Goal: Task Accomplishment & Management: Use online tool/utility

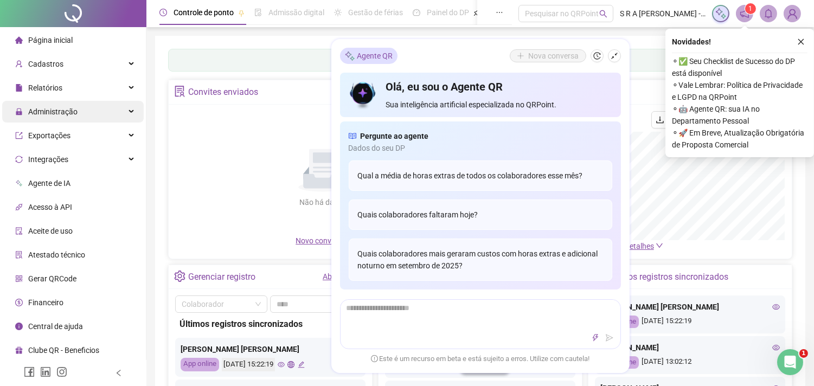
click at [101, 106] on div "Administração" at bounding box center [73, 112] width 142 height 22
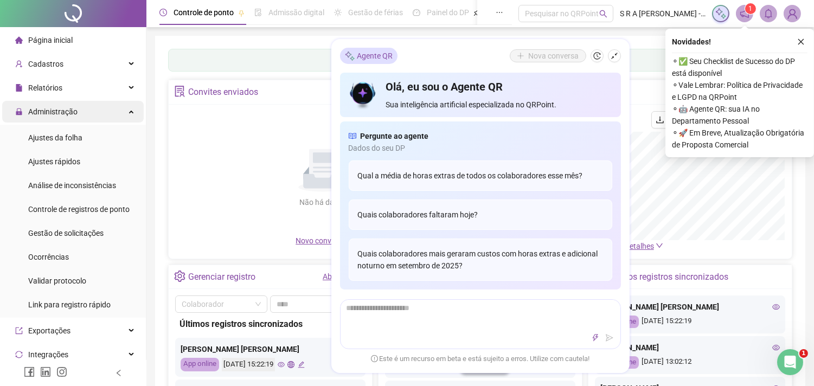
click at [107, 116] on div "Administração" at bounding box center [73, 112] width 142 height 22
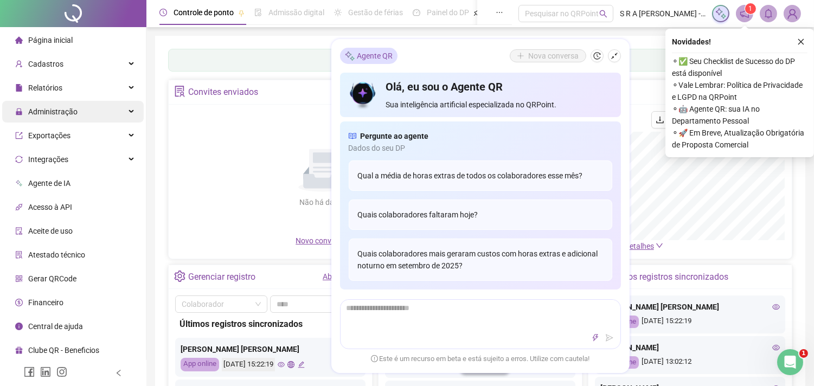
click at [107, 116] on div "Administração" at bounding box center [73, 112] width 142 height 22
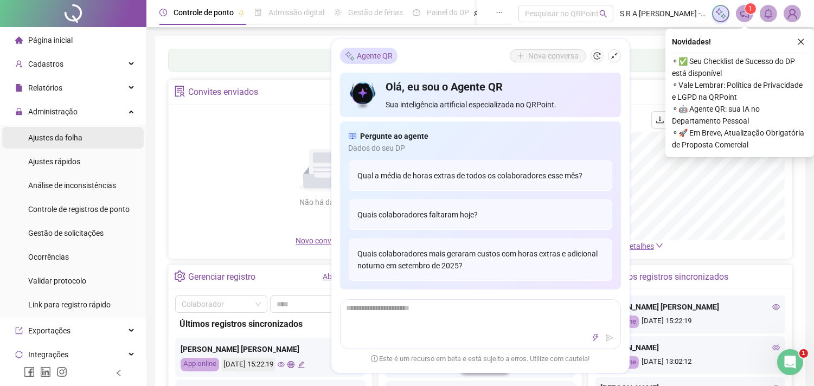
click at [79, 142] on span "Ajustes da folha" at bounding box center [55, 137] width 54 height 9
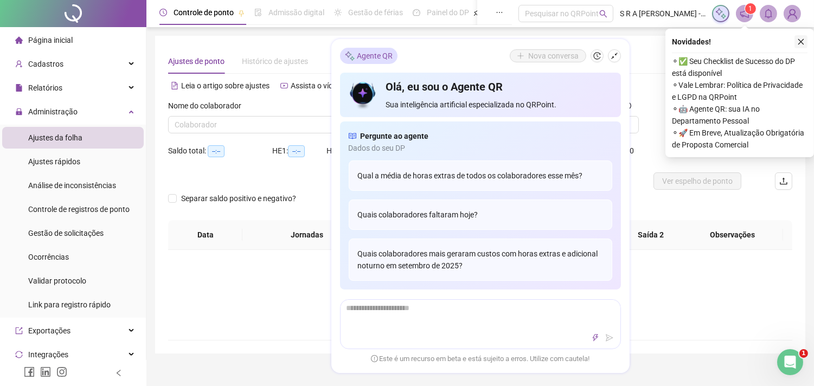
click at [802, 40] on icon "close" at bounding box center [801, 42] width 8 height 8
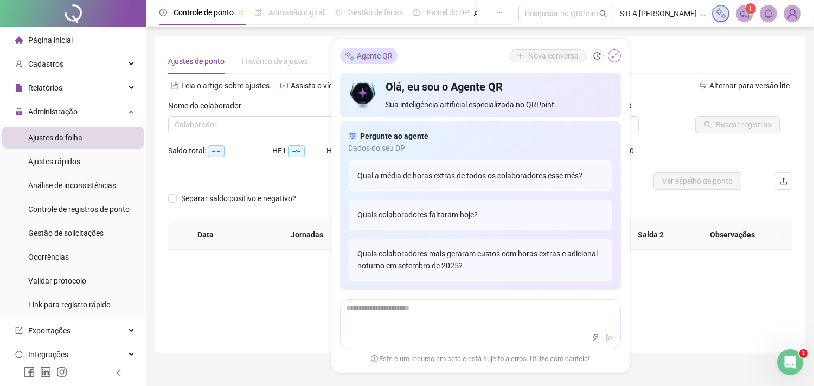
click at [614, 57] on icon "shrink" at bounding box center [615, 56] width 8 height 8
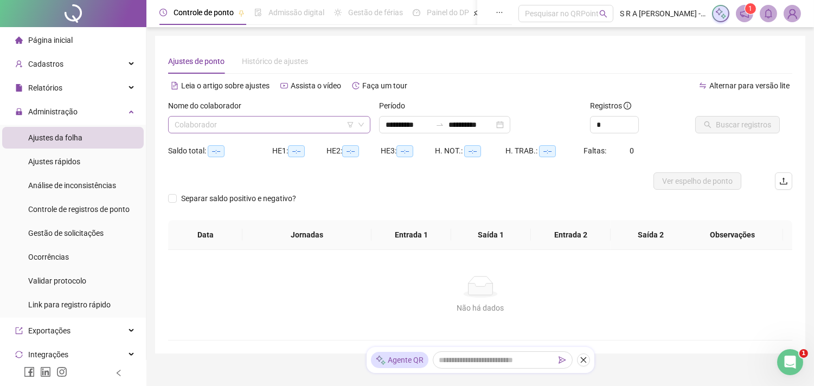
click at [337, 127] on input "search" at bounding box center [265, 125] width 180 height 16
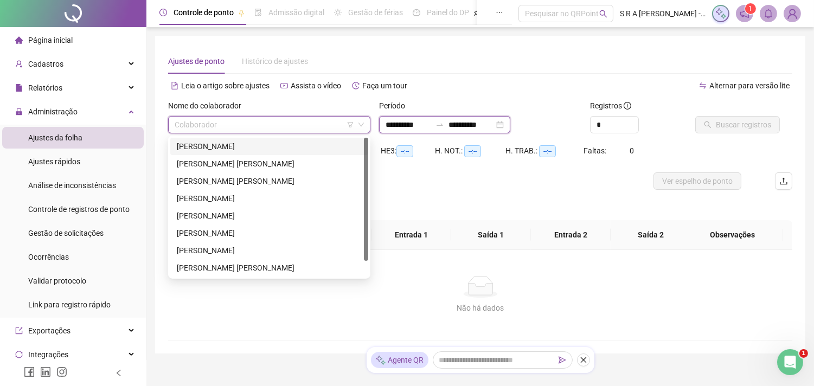
click at [414, 127] on input "**********" at bounding box center [409, 125] width 46 height 12
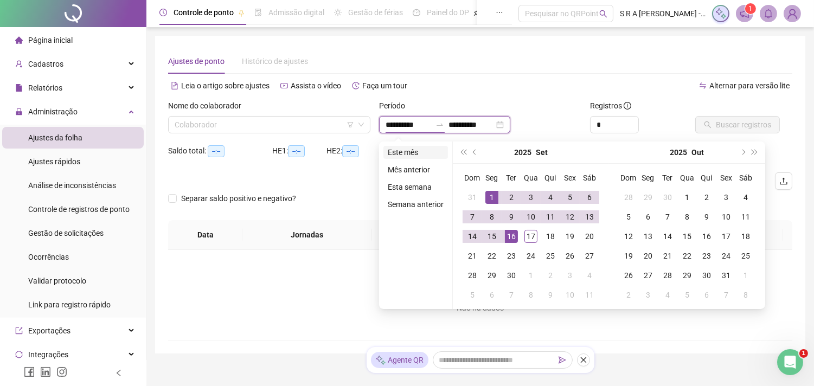
type input "**********"
click at [405, 150] on li "Este mês" at bounding box center [415, 152] width 65 height 13
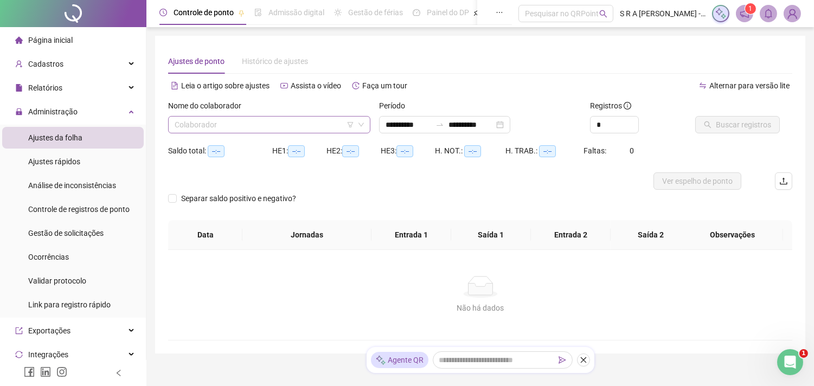
click at [331, 124] on input "search" at bounding box center [265, 125] width 180 height 16
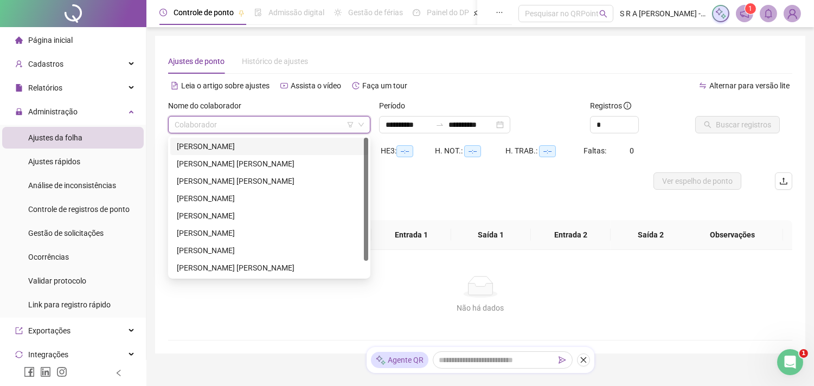
click at [269, 142] on div "[PERSON_NAME]" at bounding box center [269, 146] width 185 height 12
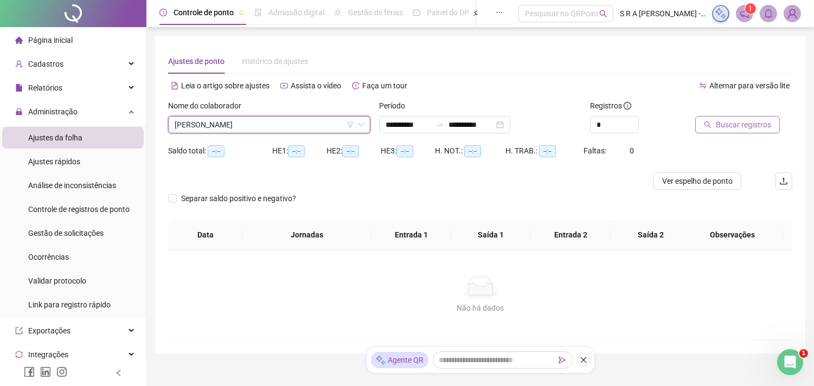
click at [733, 121] on span "Buscar registros" at bounding box center [743, 125] width 55 height 12
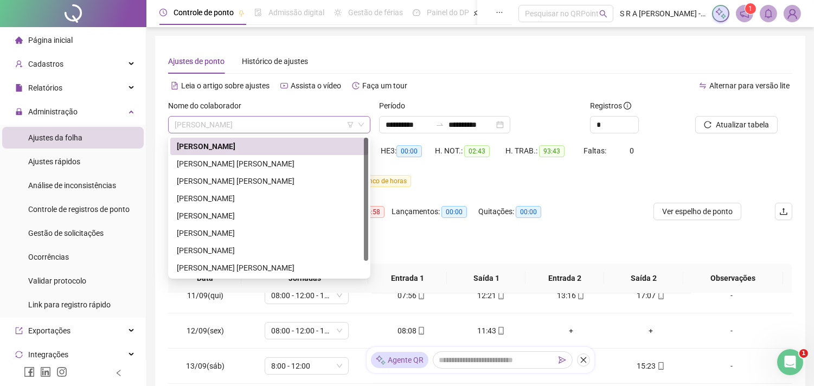
click at [313, 126] on span "[PERSON_NAME]" at bounding box center [269, 125] width 189 height 16
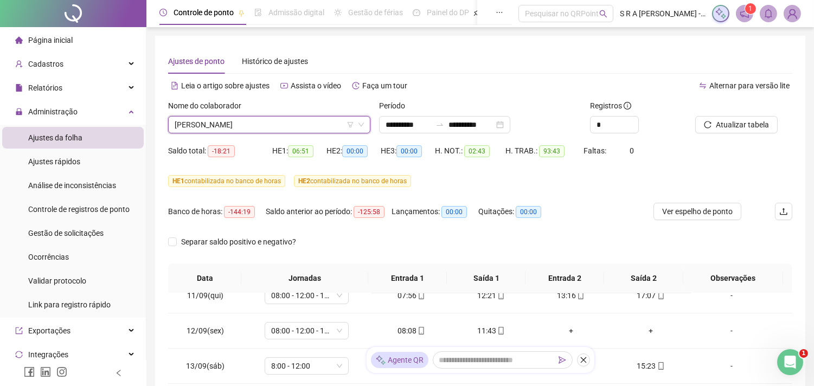
click at [313, 126] on span "[PERSON_NAME]" at bounding box center [269, 125] width 189 height 16
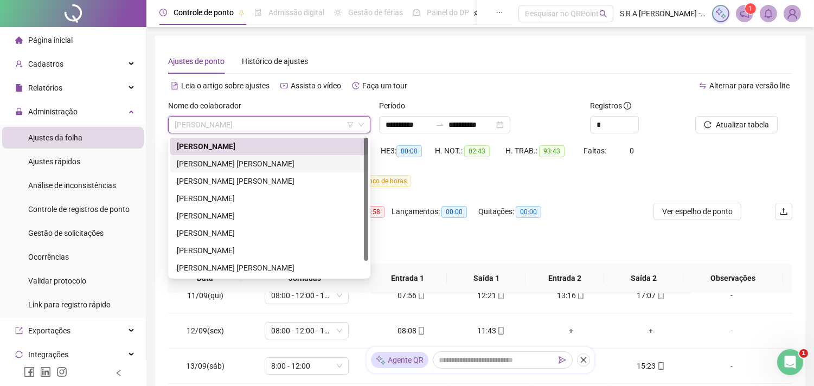
click at [321, 165] on div "[PERSON_NAME] [PERSON_NAME]" at bounding box center [269, 164] width 185 height 12
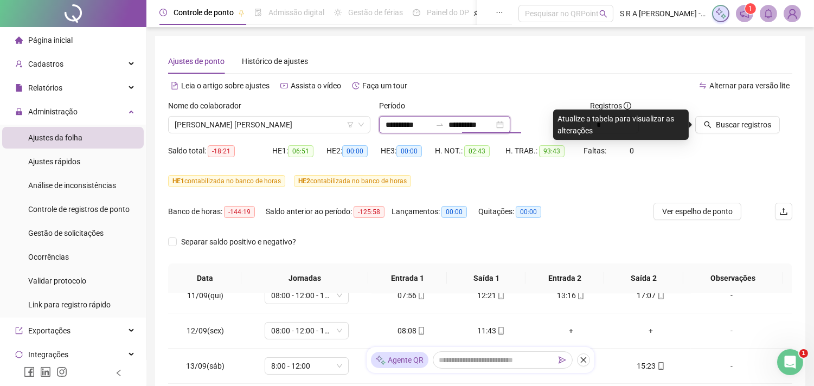
click at [465, 129] on input "**********" at bounding box center [472, 125] width 46 height 12
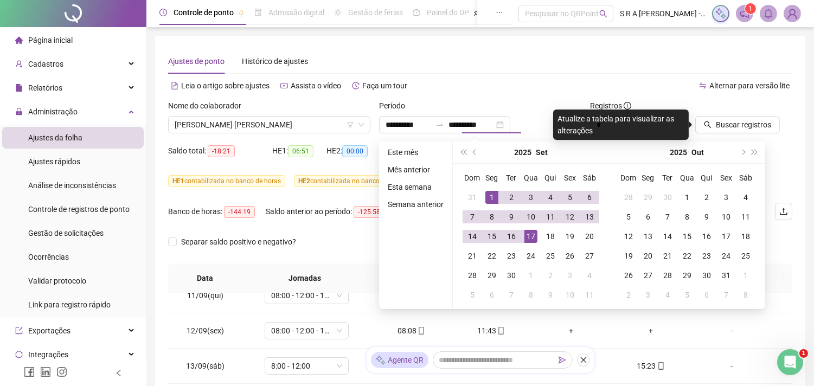
click at [467, 88] on div "Leia o artigo sobre ajustes Assista o vídeo Faça um tour" at bounding box center [324, 85] width 312 height 17
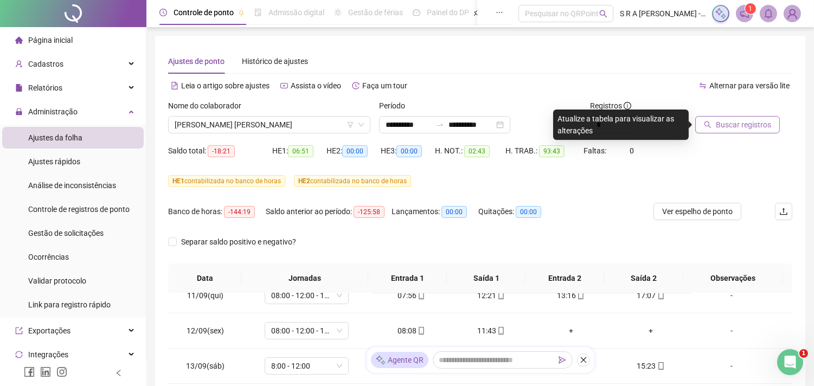
click at [719, 119] on span "Buscar registros" at bounding box center [743, 125] width 55 height 12
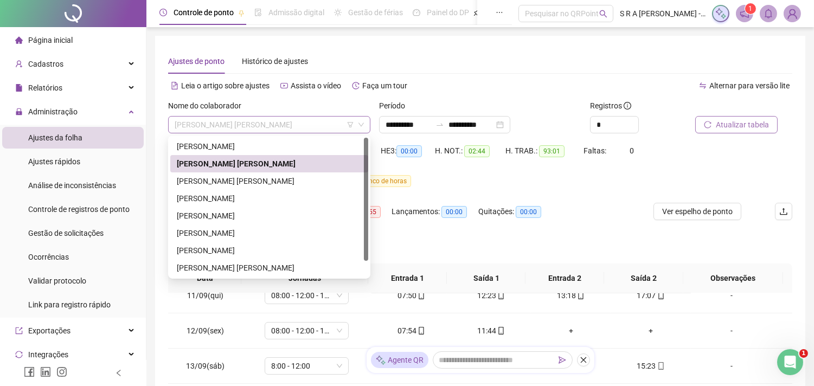
click at [317, 132] on span "[PERSON_NAME] [PERSON_NAME]" at bounding box center [269, 125] width 189 height 16
click at [273, 180] on div "[PERSON_NAME] [PERSON_NAME]" at bounding box center [269, 181] width 185 height 12
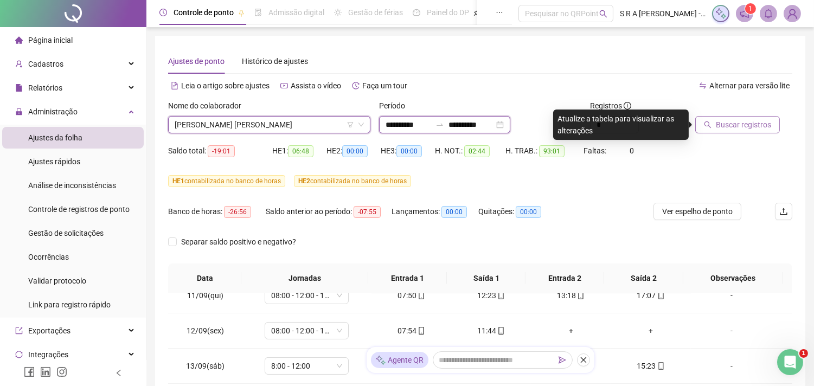
click at [475, 126] on input "**********" at bounding box center [472, 125] width 46 height 12
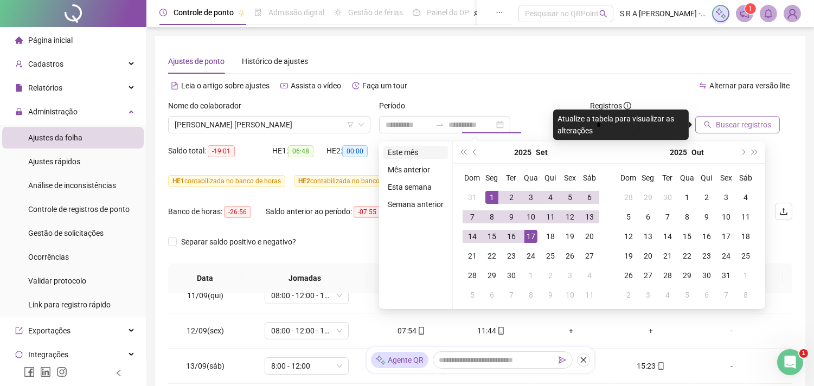
click at [411, 148] on li "Este mês" at bounding box center [415, 152] width 65 height 13
drag, startPoint x: 411, startPoint y: 148, endPoint x: 430, endPoint y: 118, distance: 34.6
click at [411, 148] on span "00:00" at bounding box center [408, 151] width 25 height 12
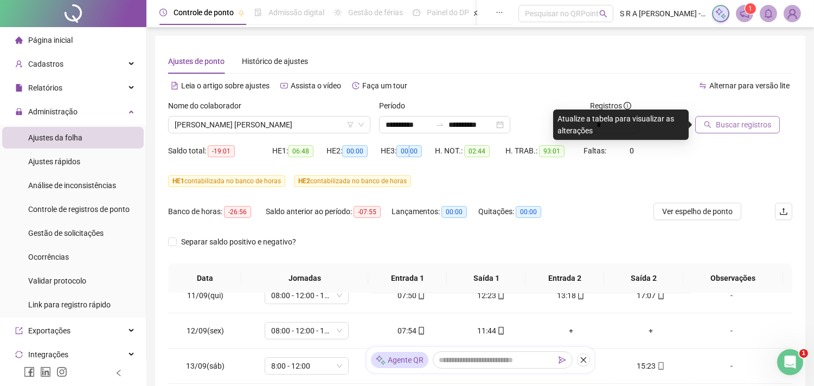
click at [713, 123] on button "Buscar registros" at bounding box center [737, 124] width 85 height 17
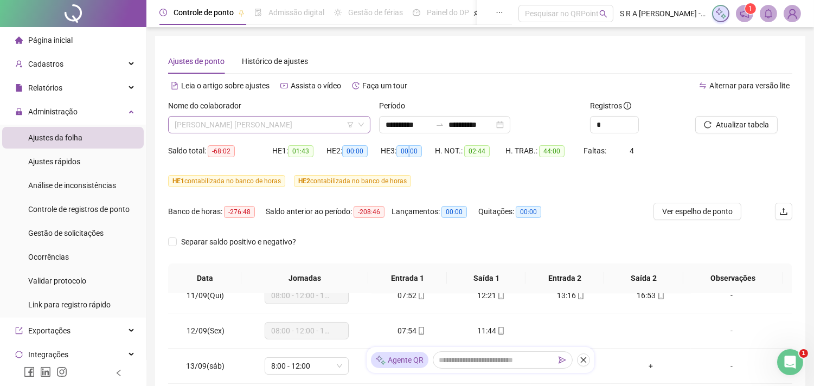
click at [292, 122] on span "[PERSON_NAME] [PERSON_NAME]" at bounding box center [269, 125] width 189 height 16
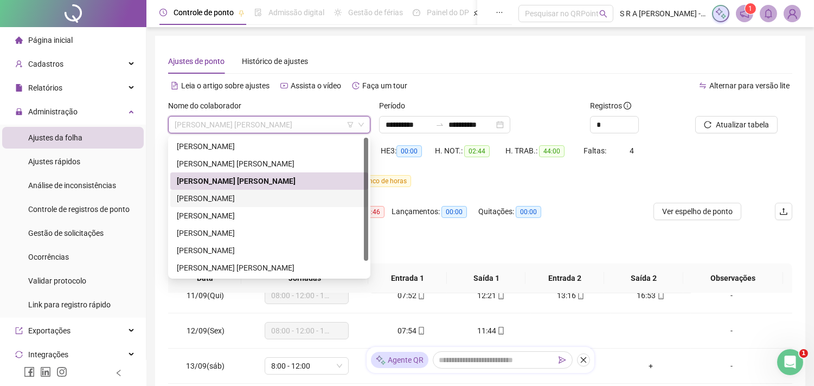
click at [293, 194] on div "[PERSON_NAME]" at bounding box center [269, 199] width 185 height 12
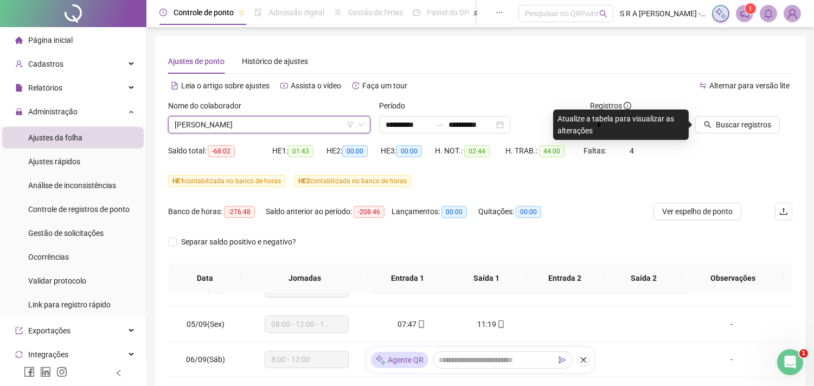
click at [294, 125] on span "[PERSON_NAME]" at bounding box center [269, 125] width 189 height 16
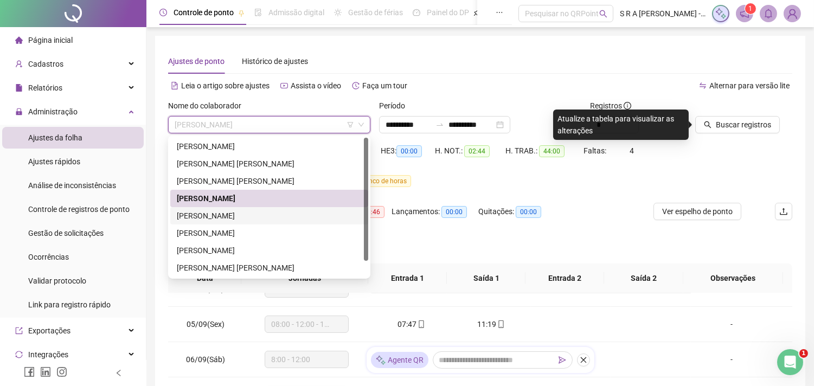
click at [272, 213] on div "[PERSON_NAME]" at bounding box center [269, 216] width 185 height 12
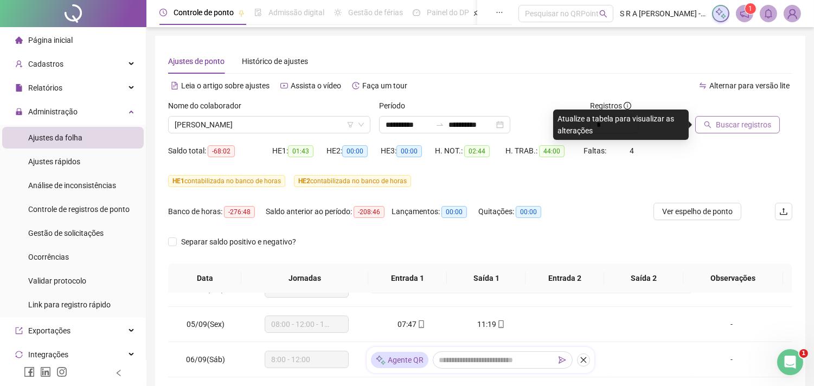
click at [736, 125] on span "Buscar registros" at bounding box center [743, 125] width 55 height 12
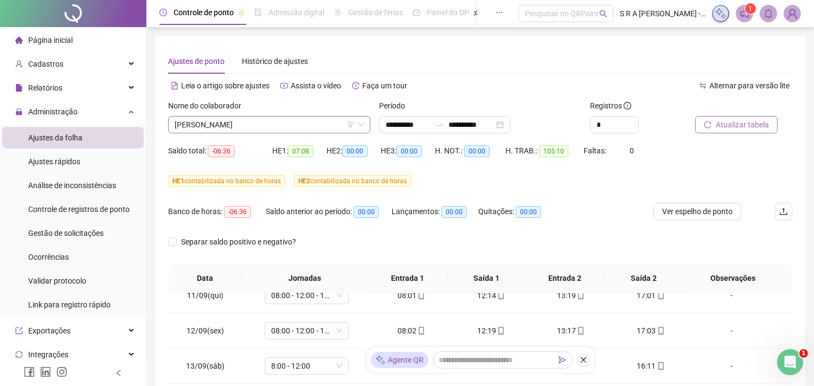
click at [310, 123] on span "[PERSON_NAME]" at bounding box center [269, 125] width 189 height 16
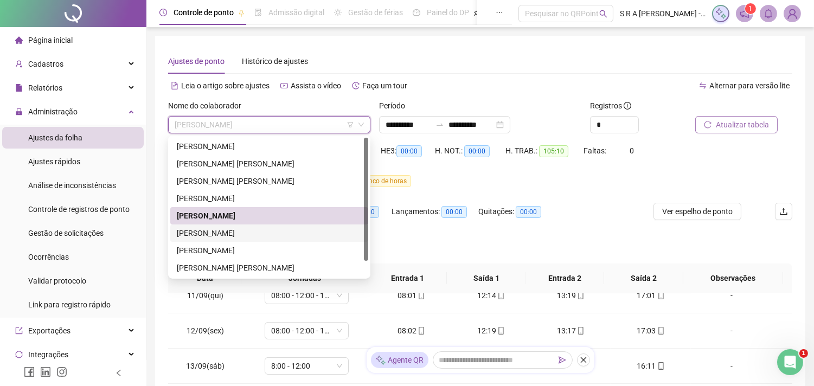
click at [267, 237] on div "[PERSON_NAME]" at bounding box center [269, 233] width 185 height 12
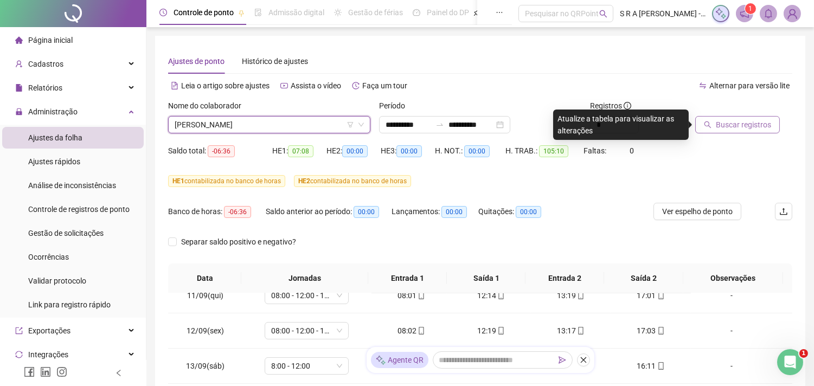
click at [766, 113] on div "Buscar registros" at bounding box center [743, 117] width 97 height 34
click at [761, 121] on span "Buscar registros" at bounding box center [743, 125] width 55 height 12
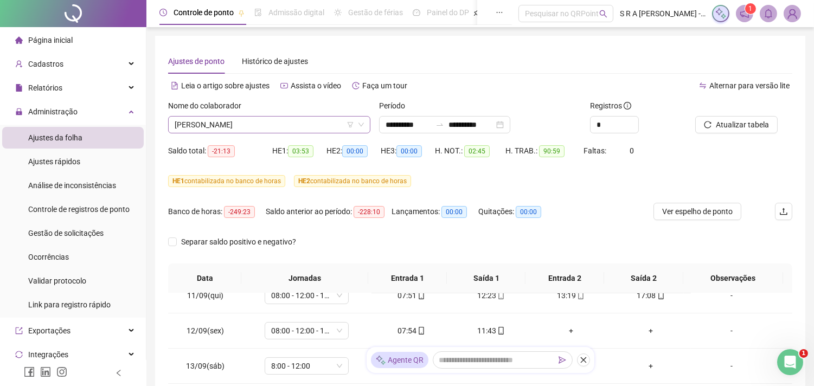
click at [263, 125] on span "[PERSON_NAME]" at bounding box center [269, 125] width 189 height 16
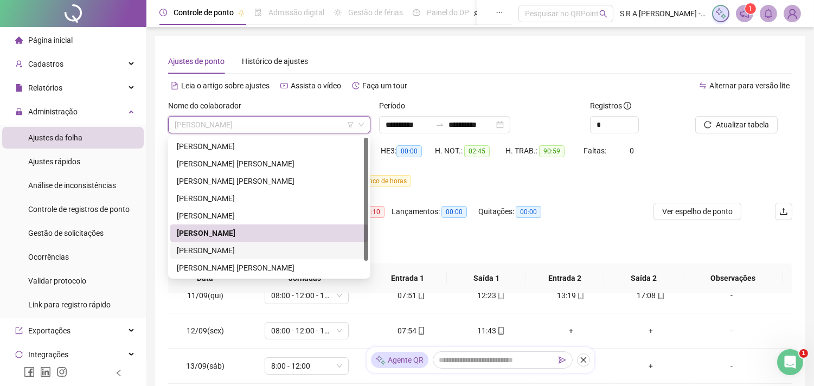
click at [239, 251] on div "[PERSON_NAME]" at bounding box center [269, 251] width 185 height 12
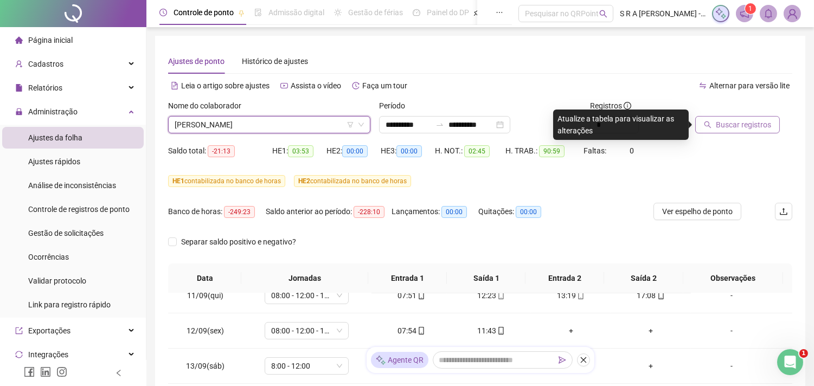
click at [708, 121] on icon "search" at bounding box center [707, 124] width 7 height 7
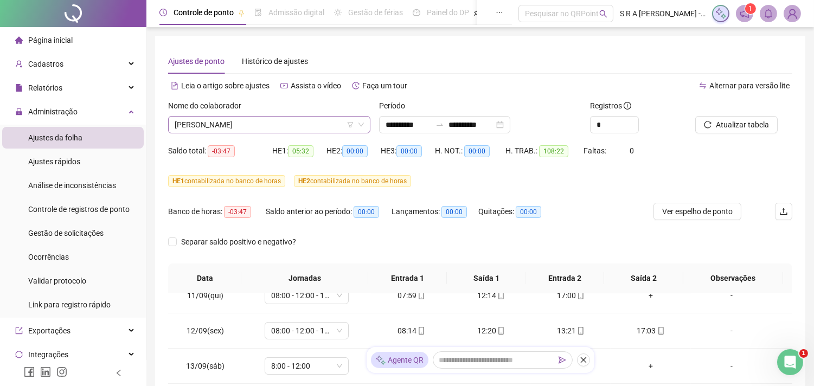
click at [288, 127] on span "[PERSON_NAME]" at bounding box center [269, 125] width 189 height 16
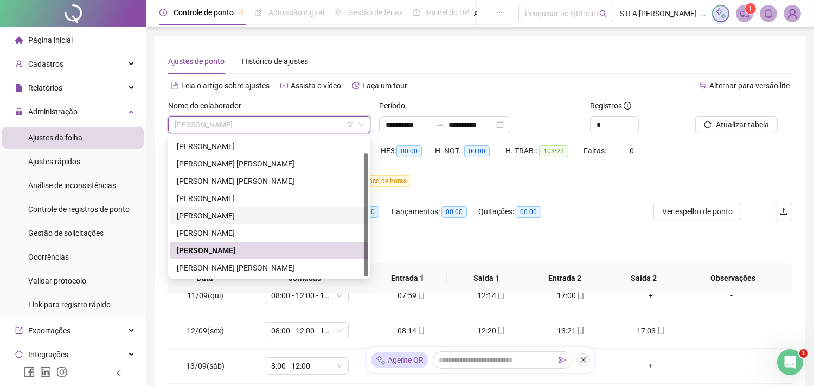
scroll to position [17, 0]
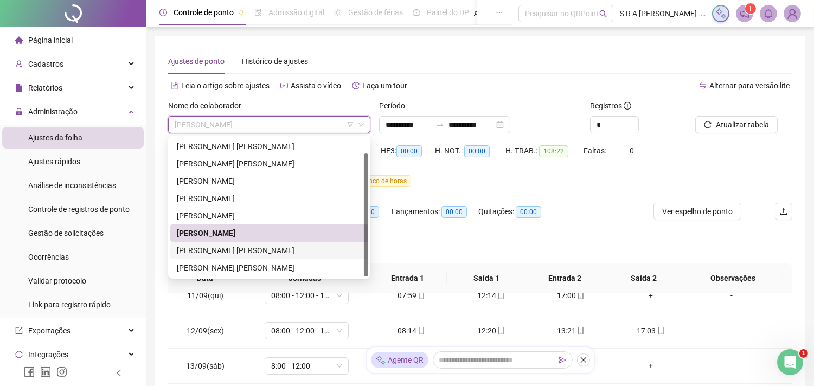
click at [266, 247] on div "[PERSON_NAME] [PERSON_NAME]" at bounding box center [269, 251] width 185 height 12
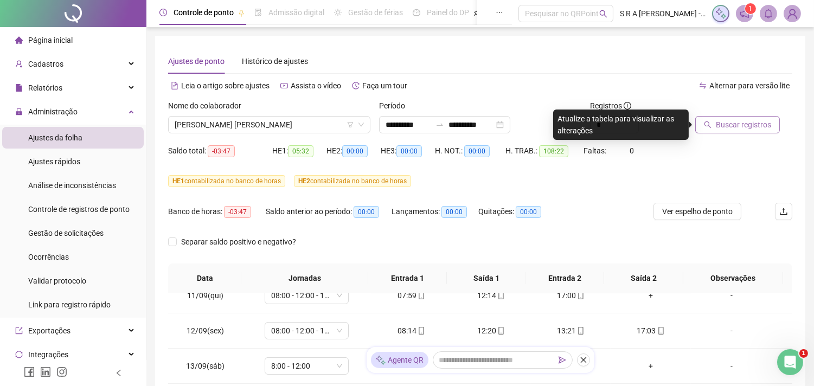
click at [701, 123] on button "Buscar registros" at bounding box center [737, 124] width 85 height 17
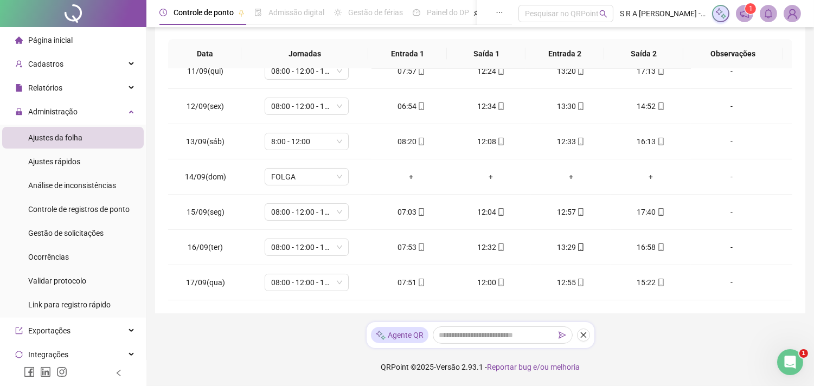
scroll to position [0, 0]
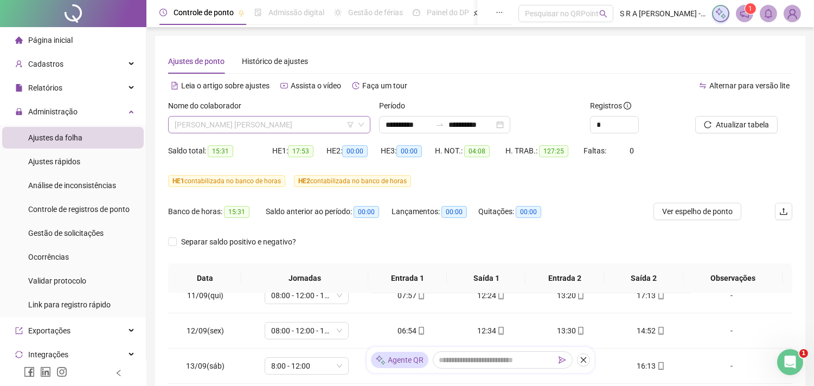
click at [263, 121] on span "[PERSON_NAME] [PERSON_NAME]" at bounding box center [269, 125] width 189 height 16
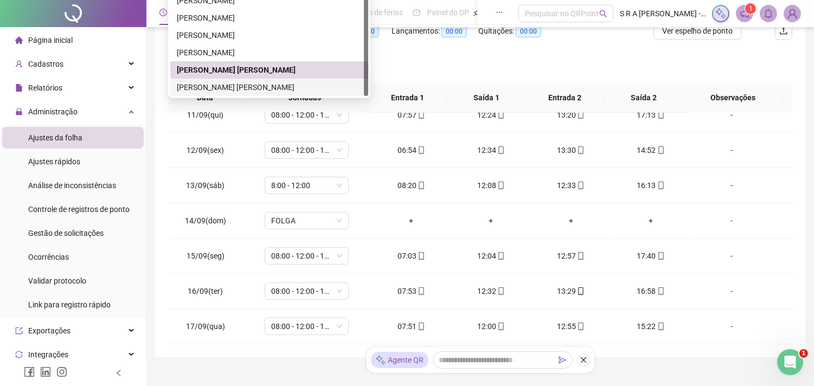
click at [315, 81] on div "[PERSON_NAME] [PERSON_NAME]" at bounding box center [269, 87] width 185 height 12
click at [315, 81] on div "Separar saldo positivo e negativo?" at bounding box center [246, 68] width 156 height 30
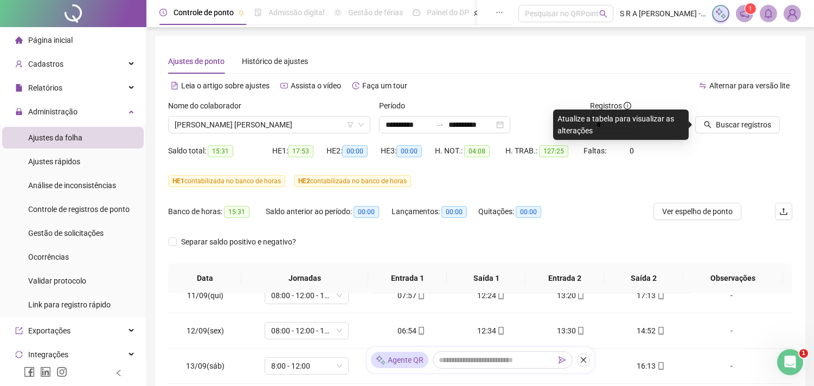
click at [731, 136] on div "Buscar registros" at bounding box center [744, 121] width 106 height 42
click at [732, 128] on span "Buscar registros" at bounding box center [743, 125] width 55 height 12
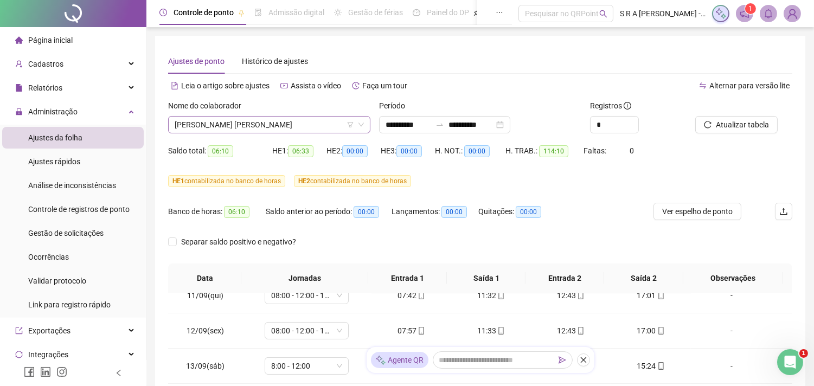
click at [250, 129] on span "[PERSON_NAME] [PERSON_NAME]" at bounding box center [269, 125] width 189 height 16
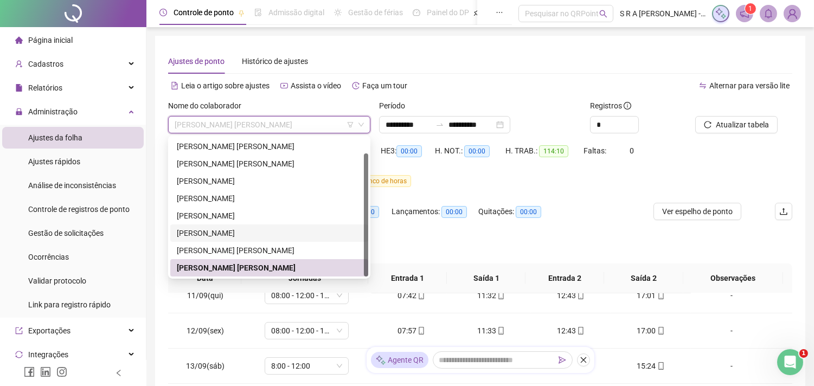
click at [258, 234] on div "[PERSON_NAME]" at bounding box center [269, 233] width 185 height 12
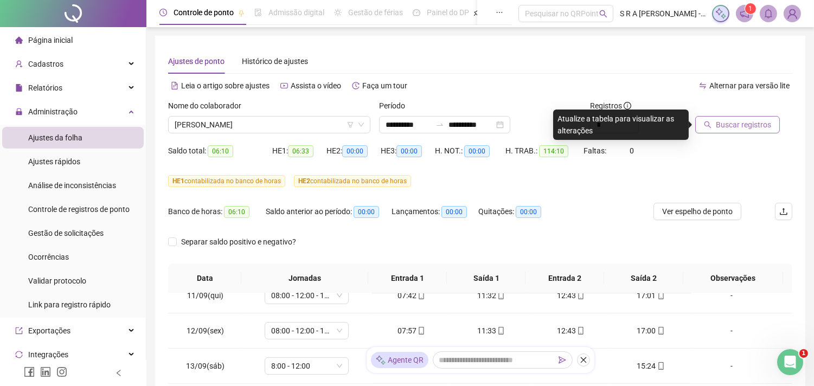
click at [742, 122] on span "Buscar registros" at bounding box center [743, 125] width 55 height 12
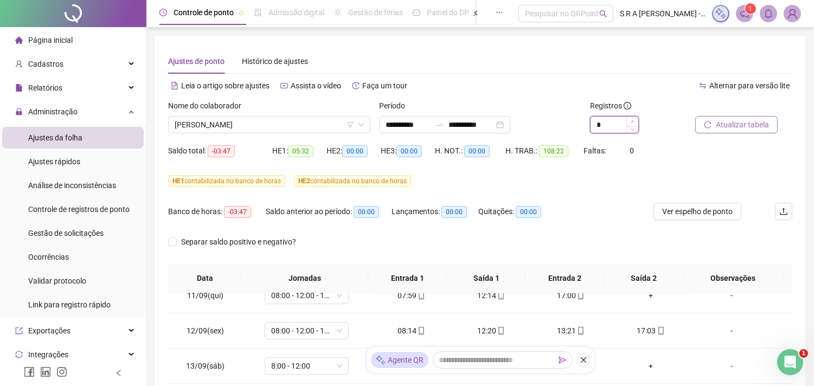
click at [630, 118] on span "Increase Value" at bounding box center [632, 122] width 12 height 10
type input "*"
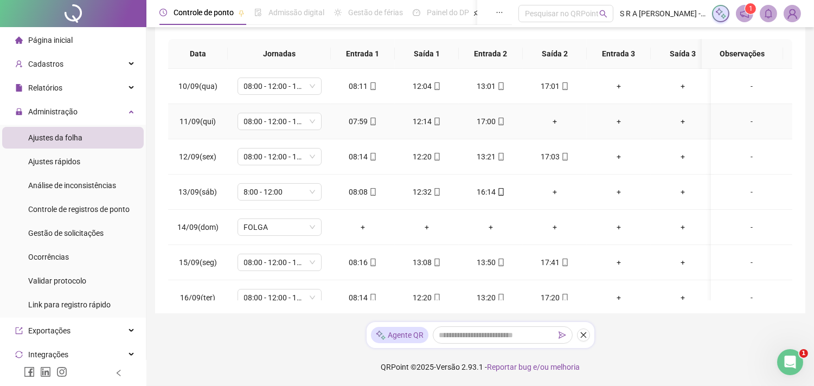
click at [615, 125] on div "+" at bounding box center [618, 122] width 47 height 12
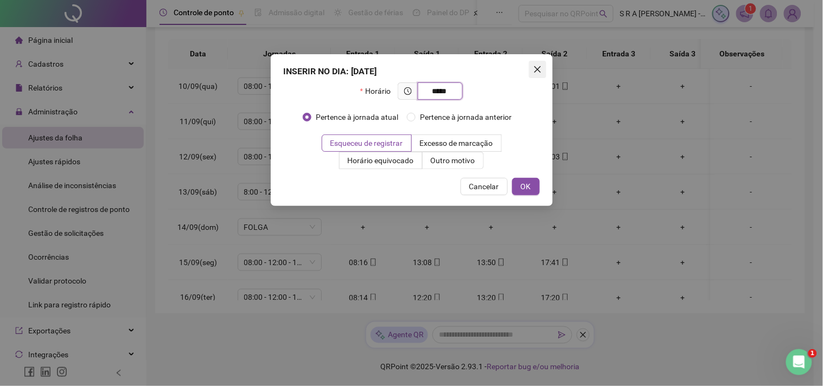
type input "*****"
click at [532, 68] on span "Close" at bounding box center [537, 69] width 17 height 9
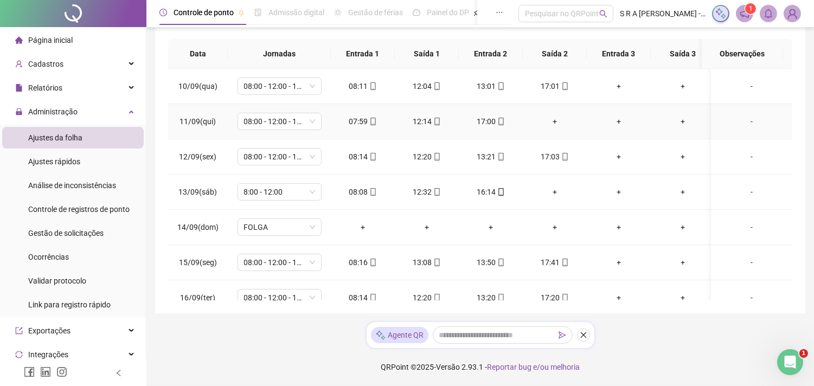
click at [615, 124] on div "+" at bounding box center [618, 122] width 47 height 12
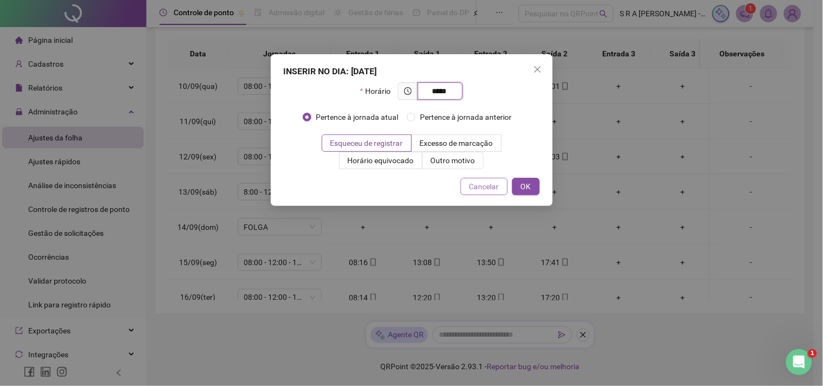
type input "*****"
click at [496, 187] on span "Cancelar" at bounding box center [484, 187] width 30 height 12
